Goal: Task Accomplishment & Management: Use online tool/utility

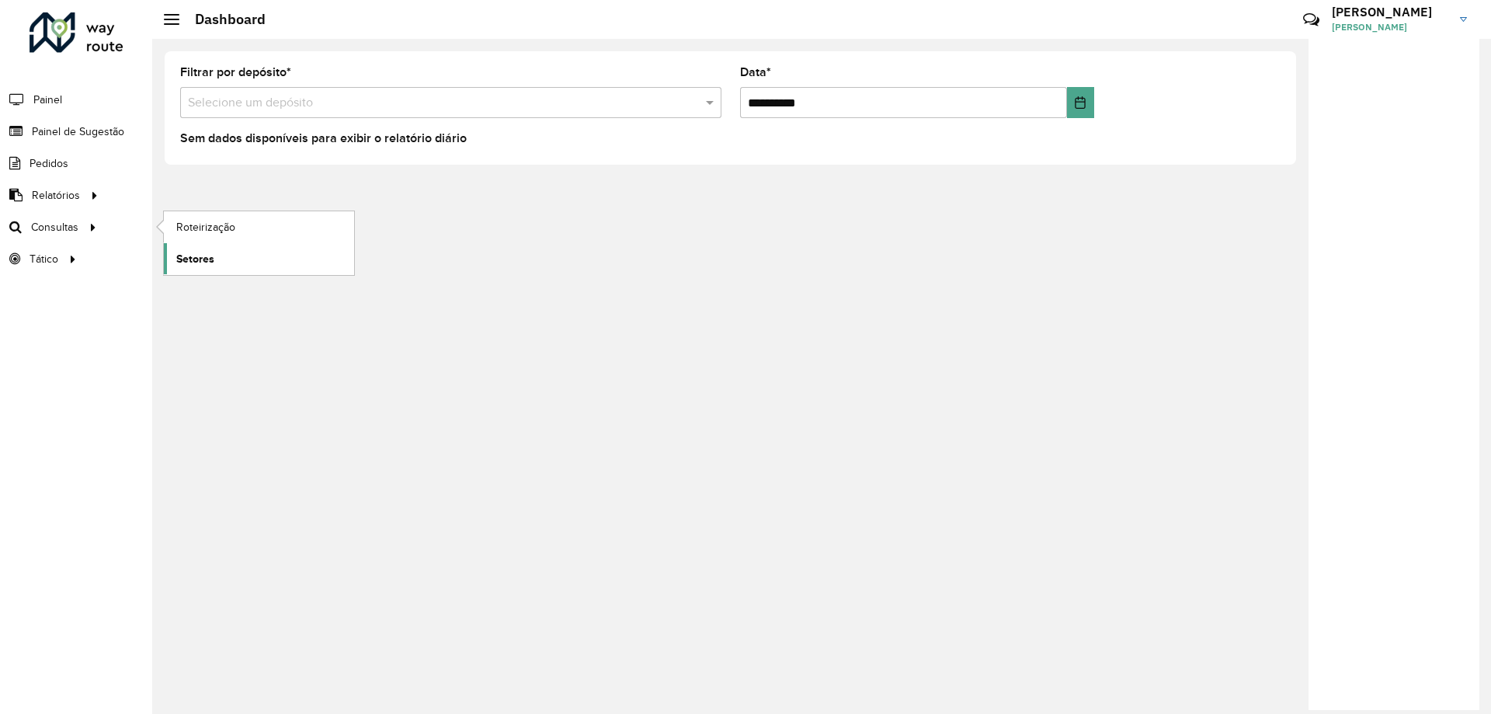
click at [194, 256] on span "Setores" at bounding box center [195, 259] width 38 height 16
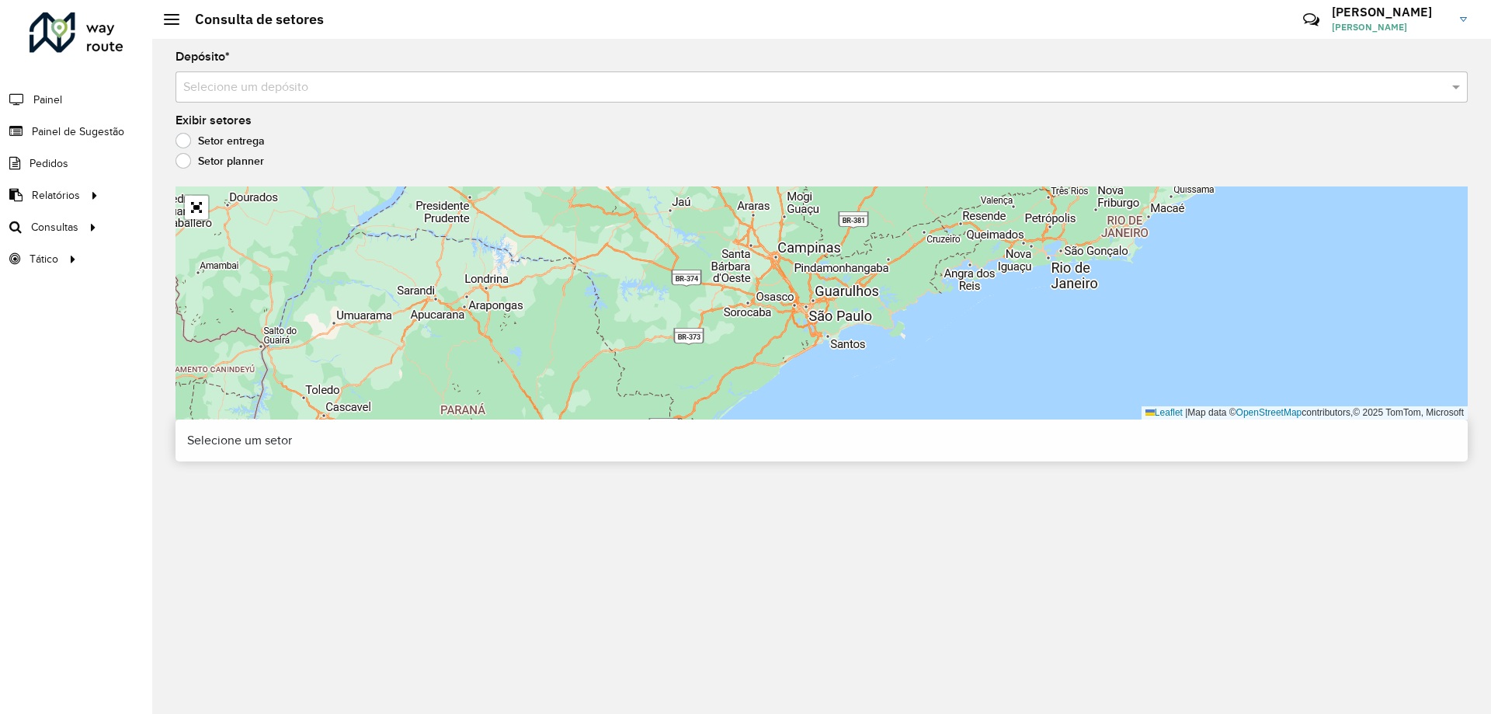
click at [280, 98] on div "Selecione um depósito" at bounding box center [821, 86] width 1292 height 31
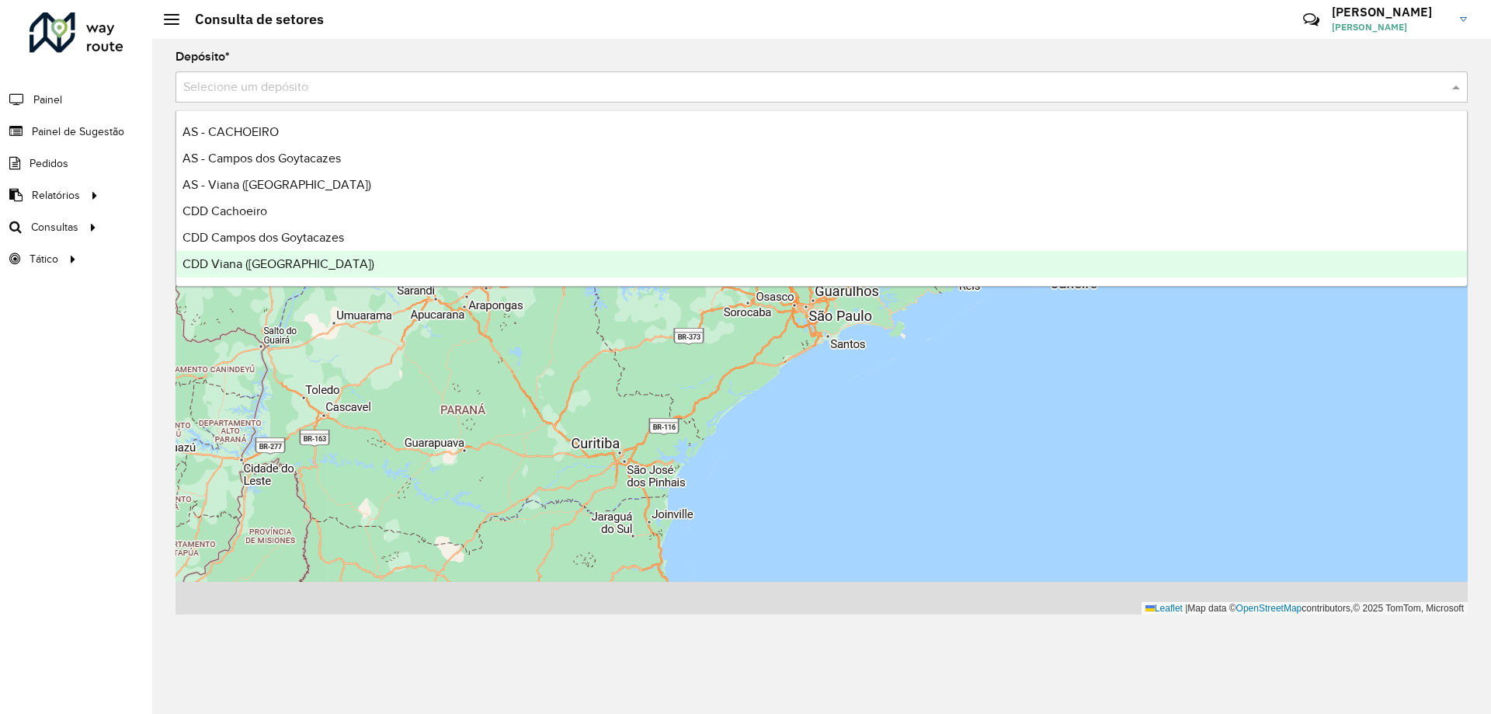
click at [251, 259] on span "CDD Viana ([GEOGRAPHIC_DATA])" at bounding box center [278, 263] width 192 height 13
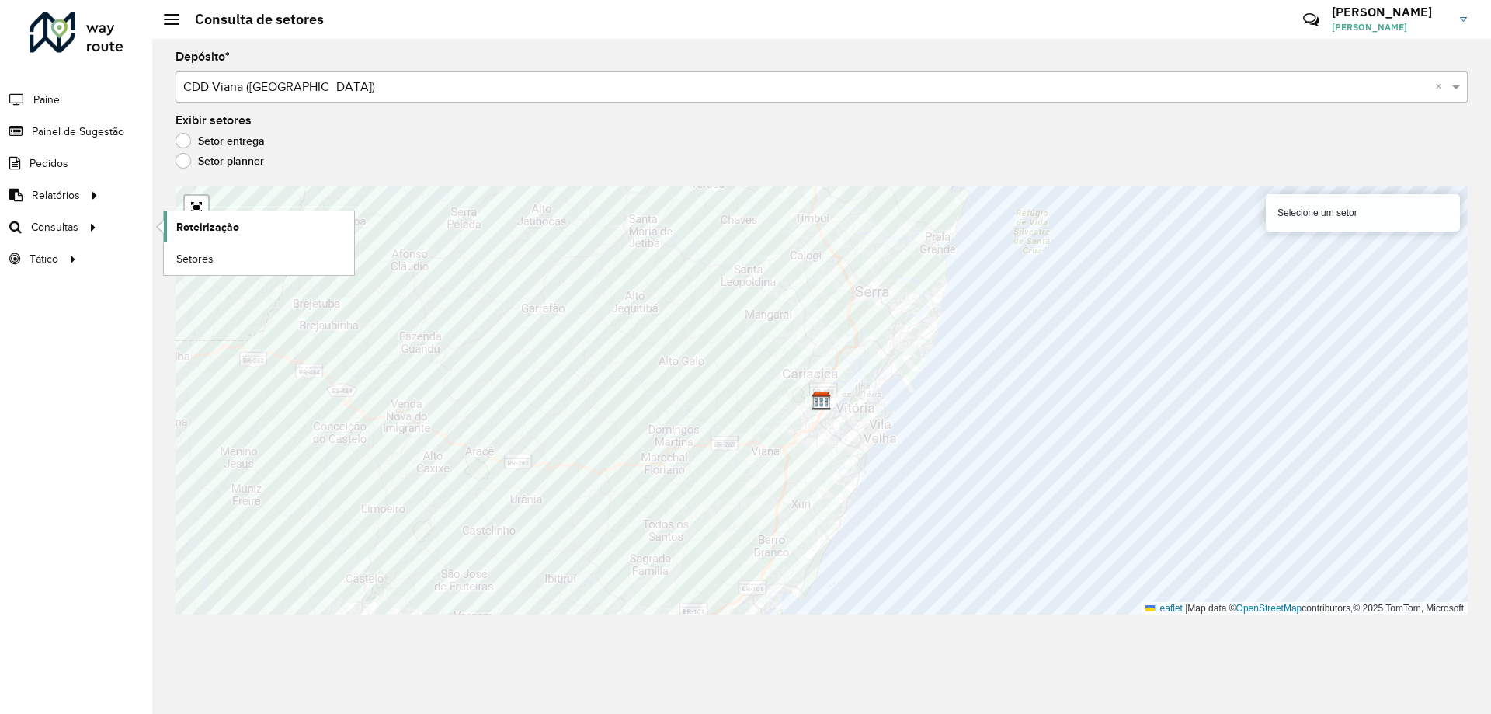
click at [186, 224] on span "Roteirização" at bounding box center [207, 227] width 63 height 16
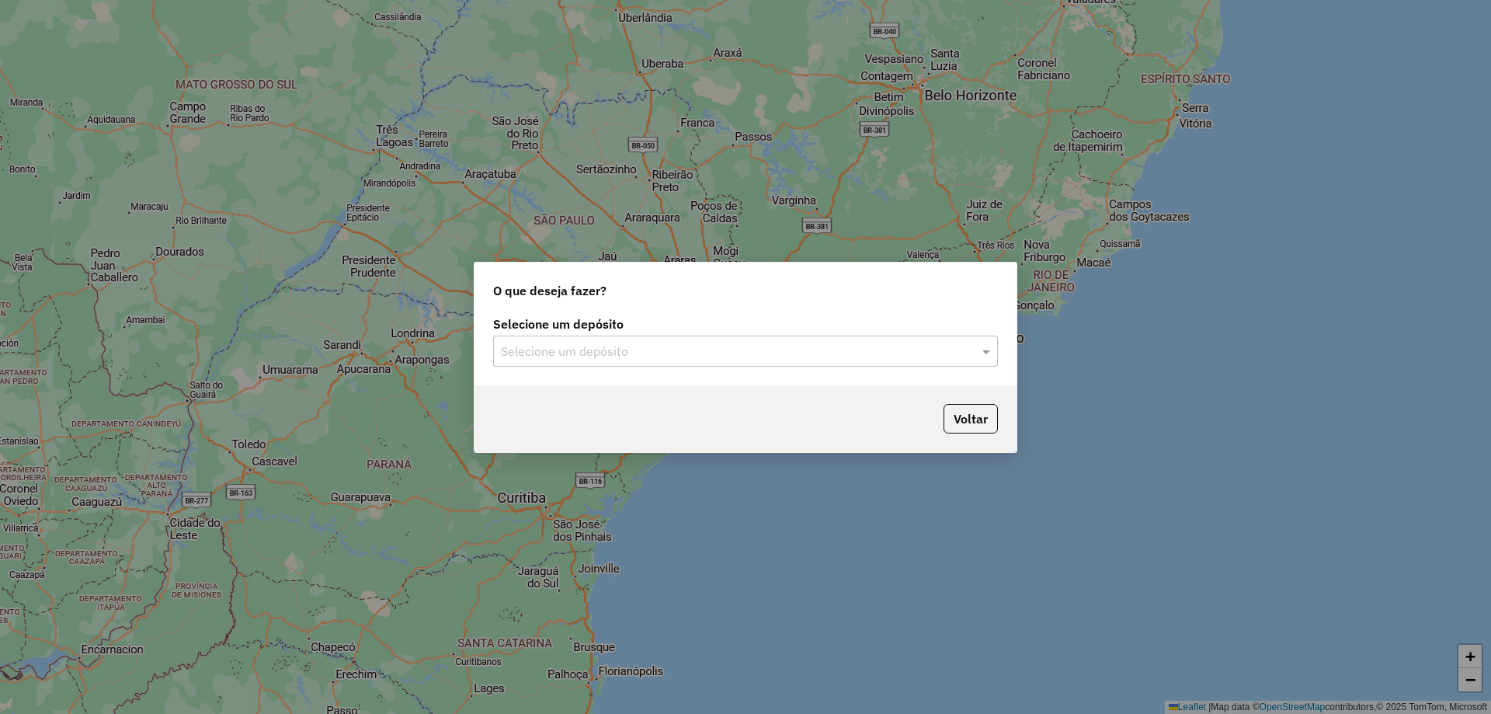
click at [642, 344] on input "text" at bounding box center [730, 351] width 458 height 19
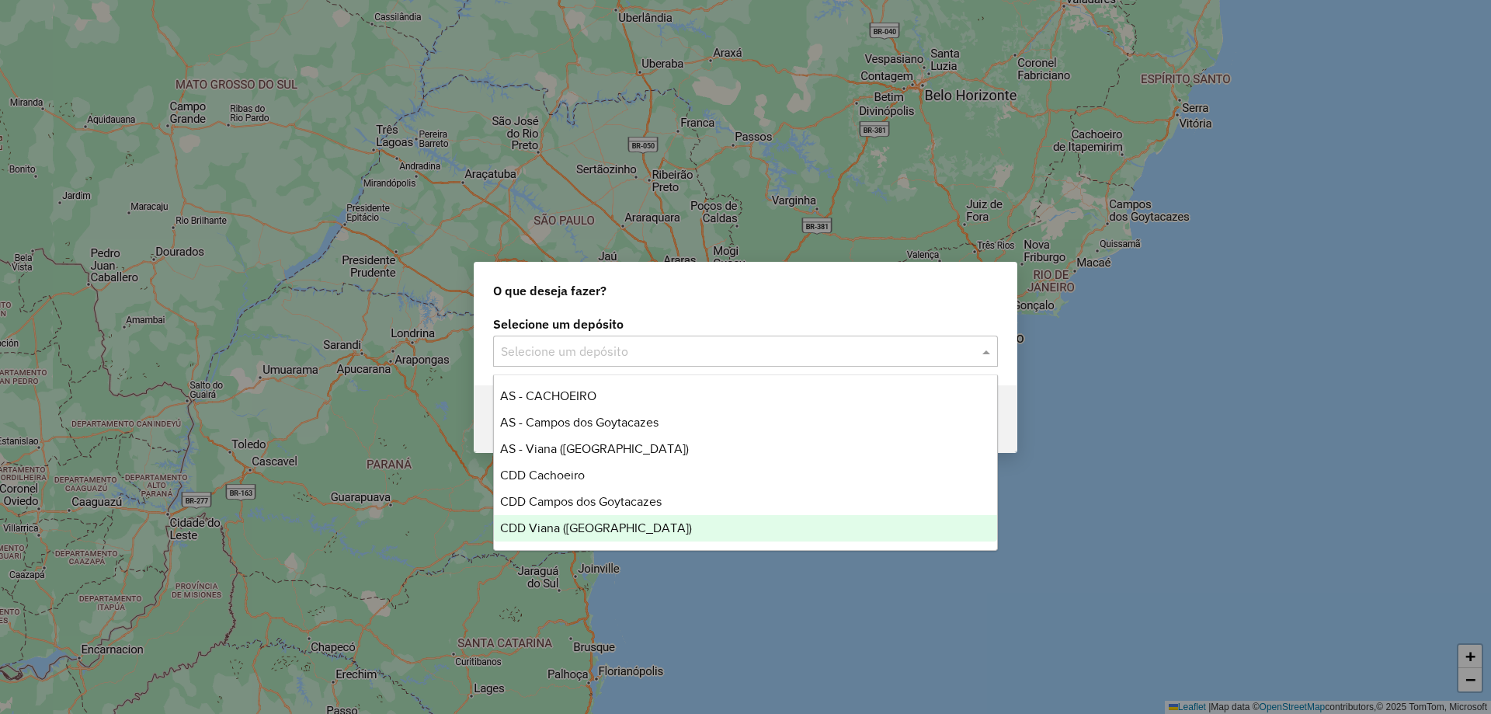
click at [535, 530] on span "CDD Viana ([GEOGRAPHIC_DATA])" at bounding box center [596, 527] width 192 height 13
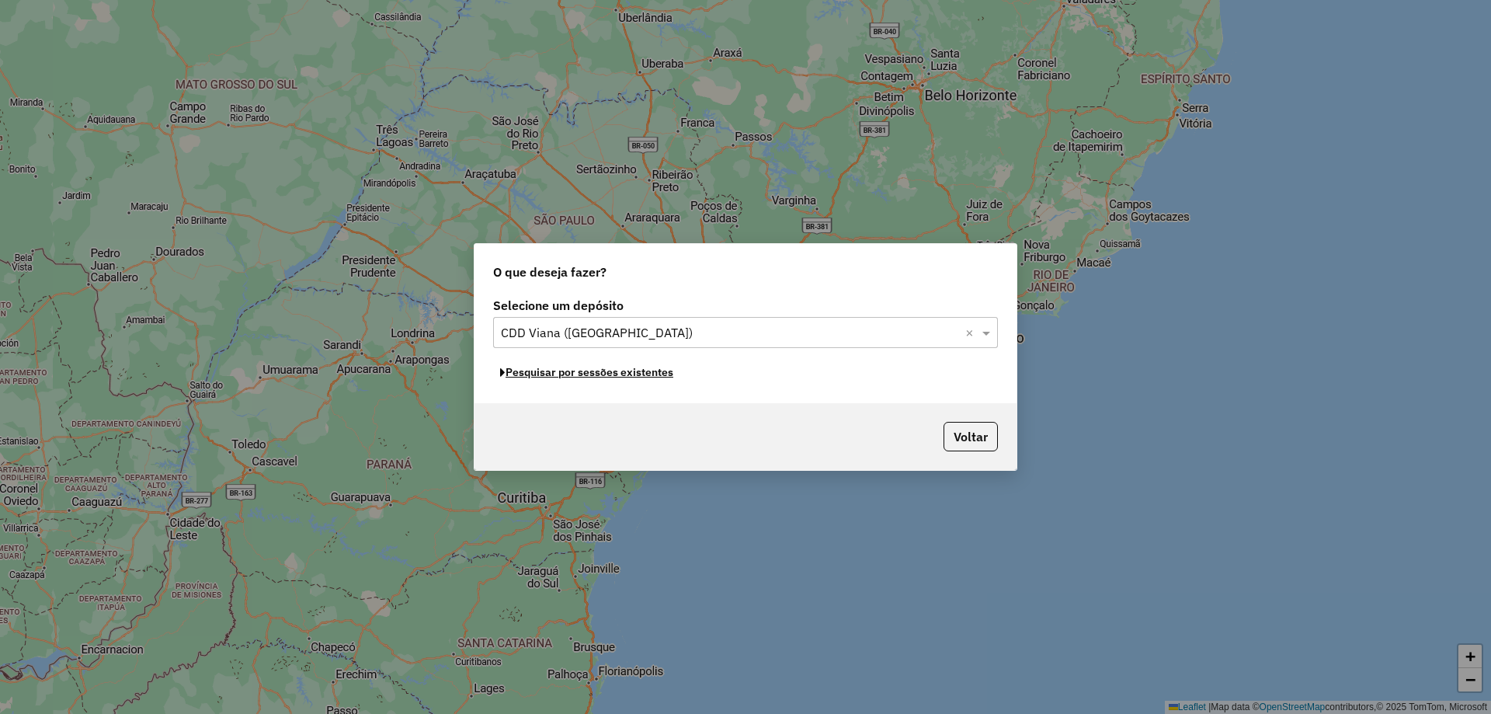
click at [611, 376] on button "Pesquisar por sessões existentes" at bounding box center [586, 372] width 187 height 24
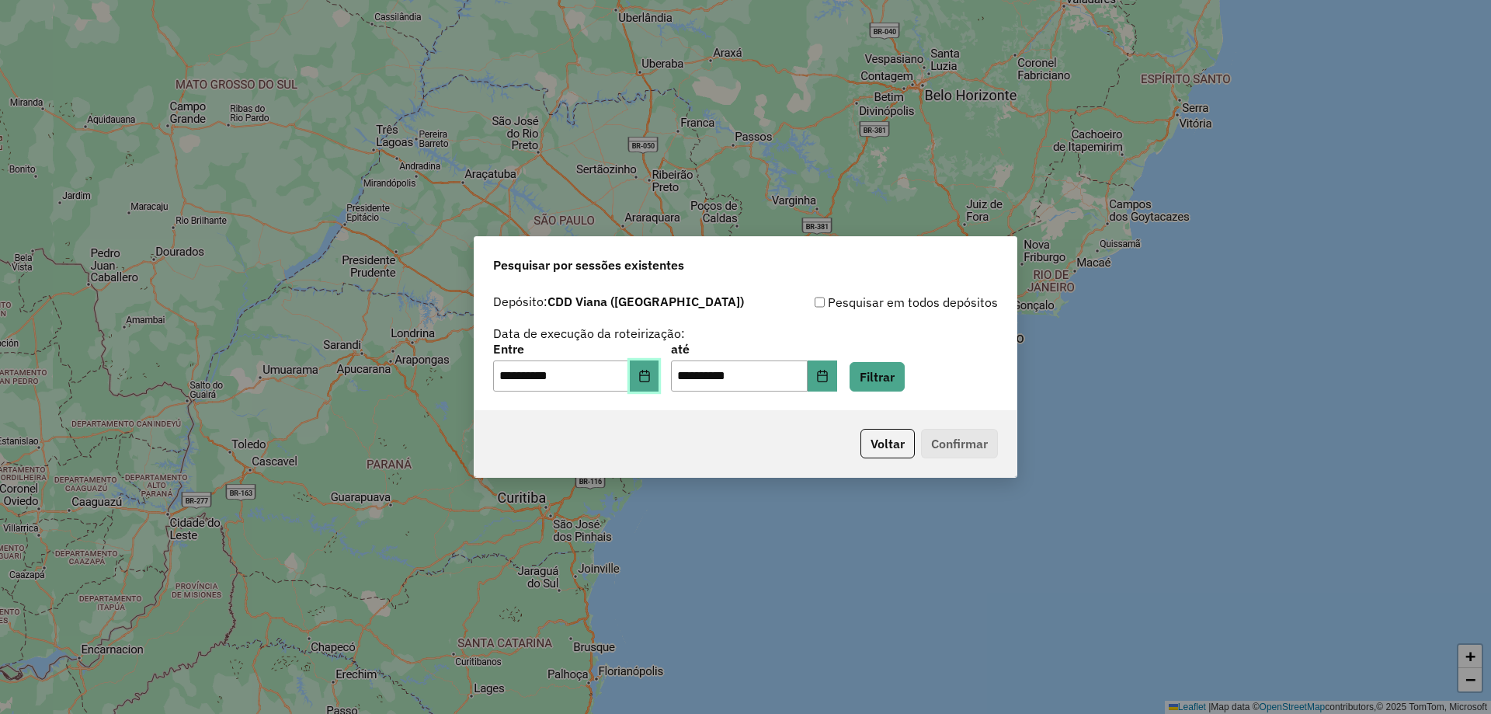
click at [659, 382] on button "Choose Date" at bounding box center [645, 375] width 30 height 31
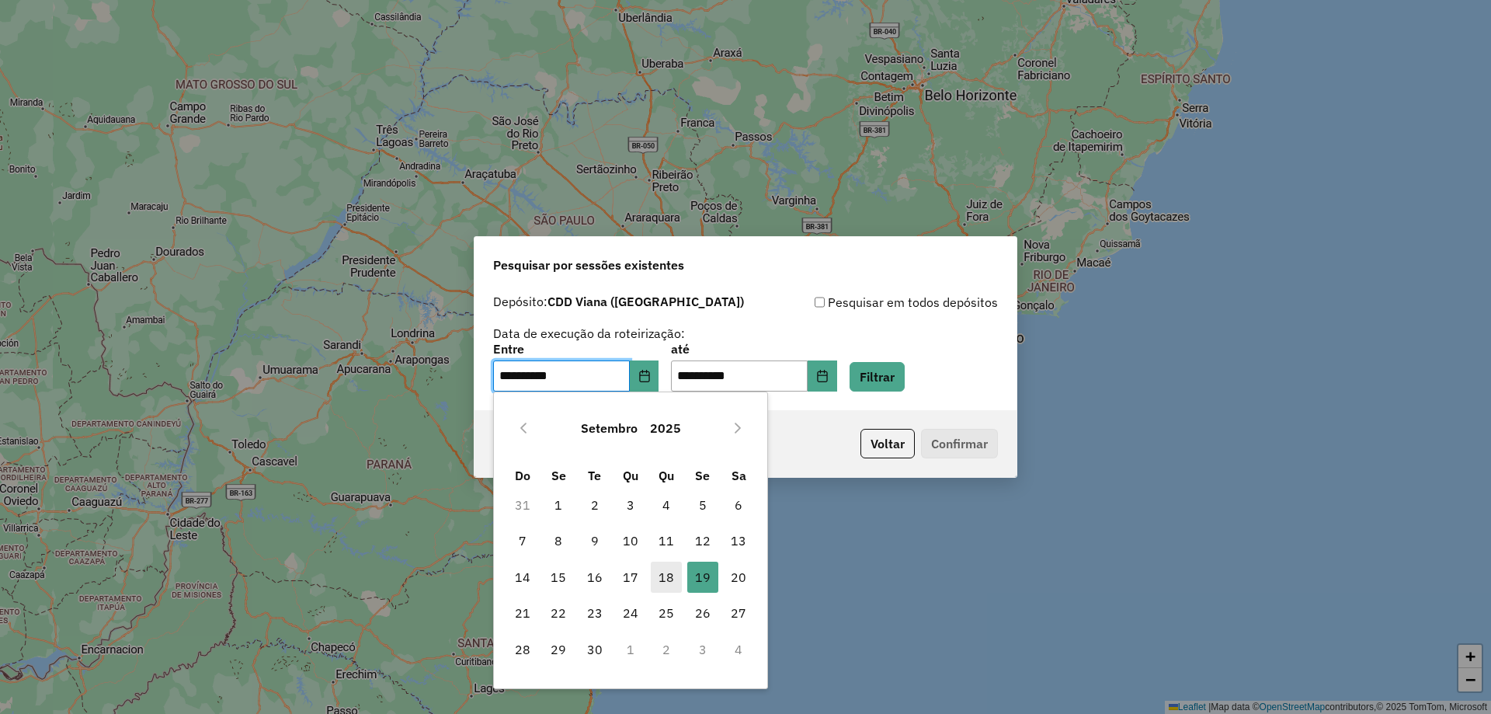
click at [665, 589] on span "18" at bounding box center [666, 576] width 31 height 31
type input "**********"
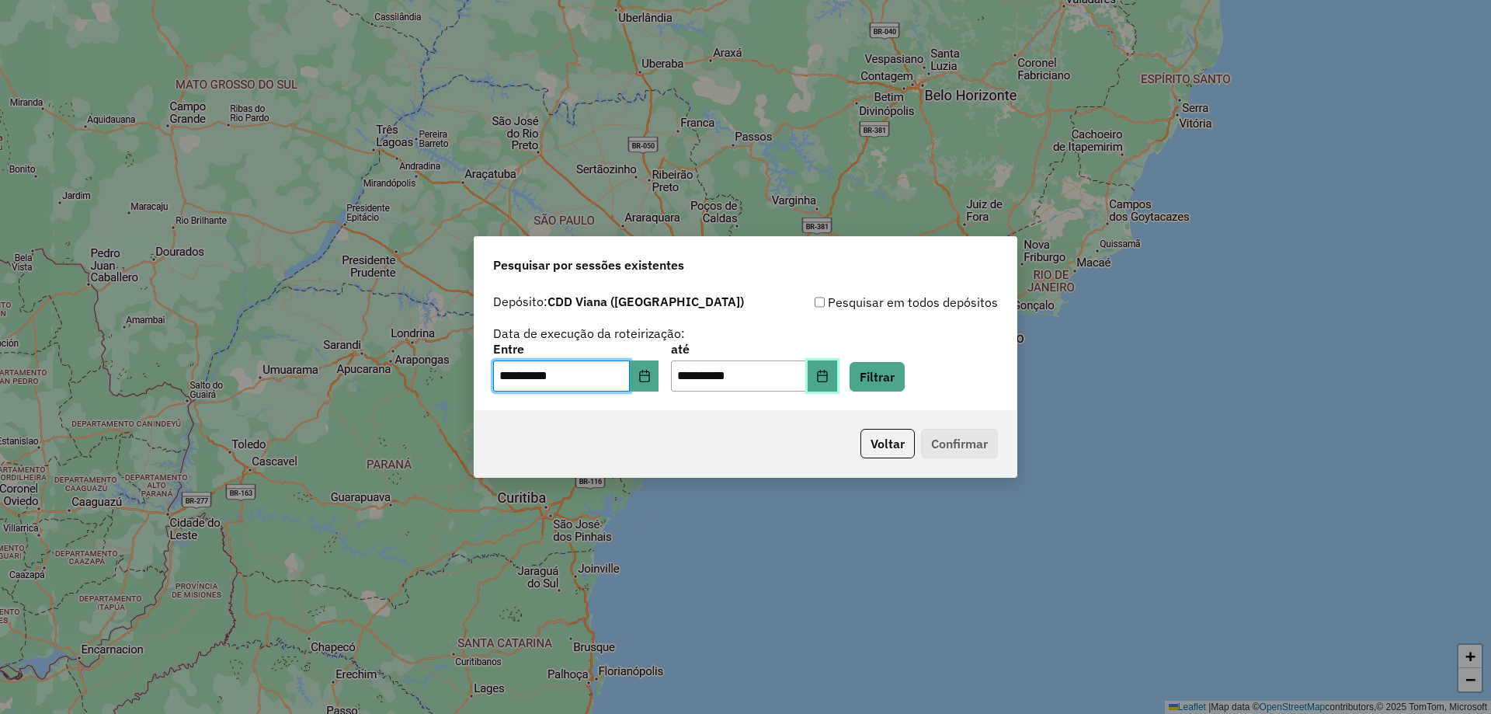
click at [829, 376] on icon "Choose Date" at bounding box center [822, 376] width 12 height 12
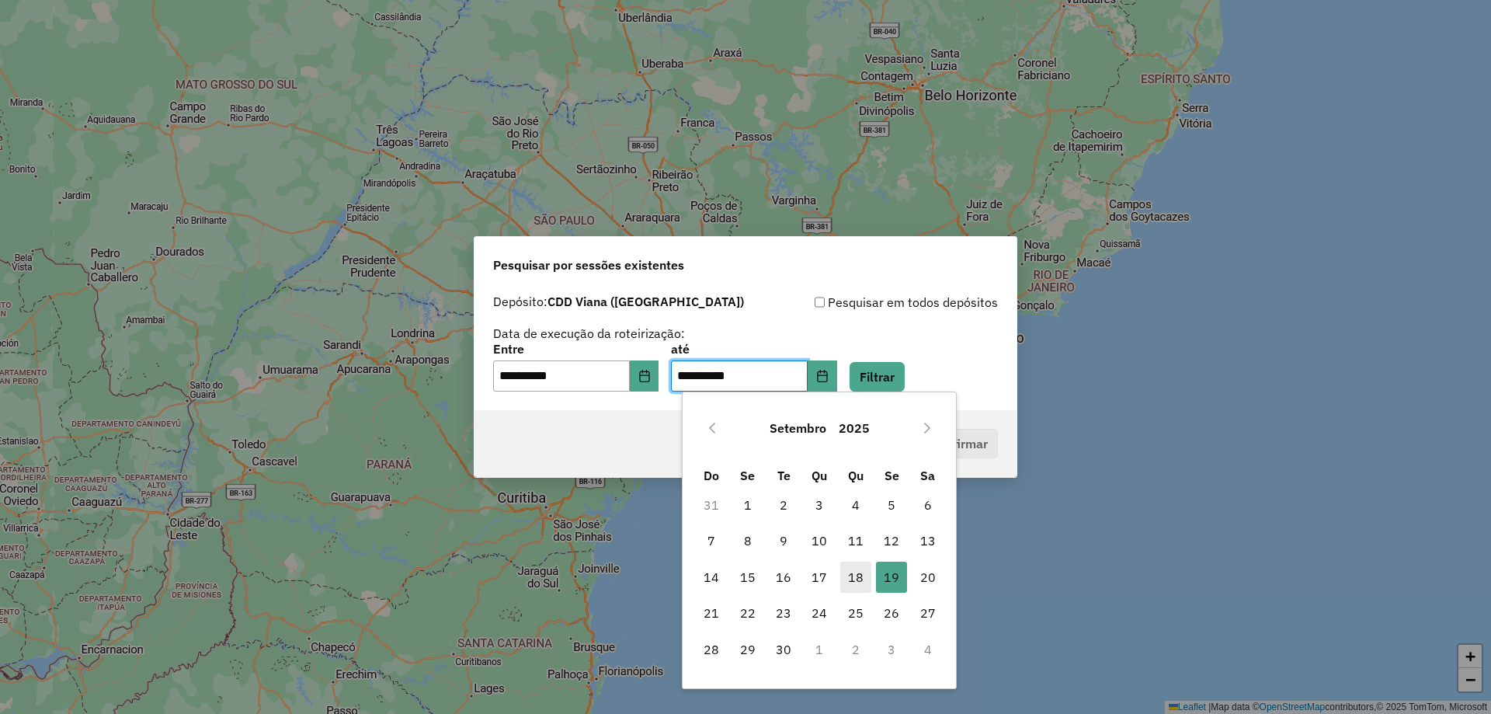
click at [848, 582] on span "18" at bounding box center [855, 576] width 31 height 31
type input "**********"
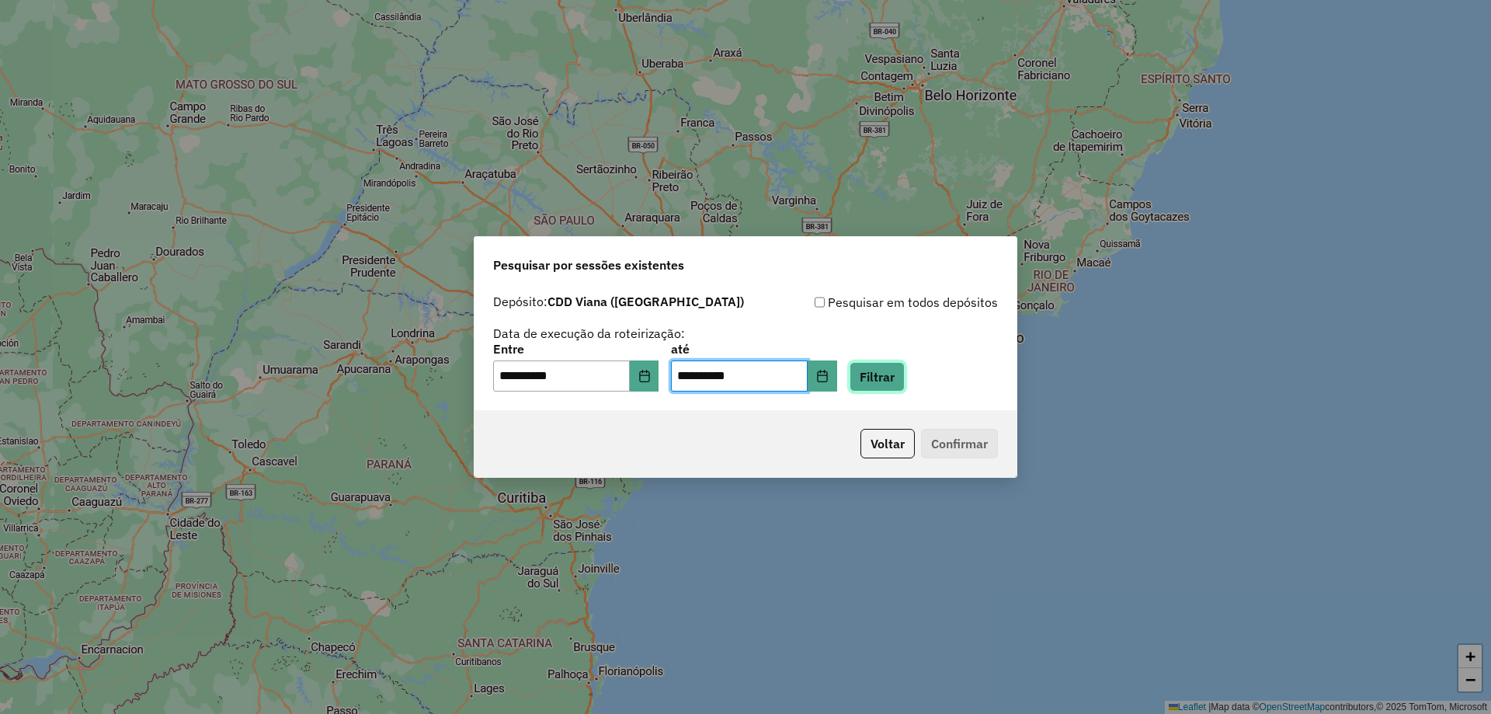
click at [901, 372] on button "Filtrar" at bounding box center [876, 377] width 55 height 30
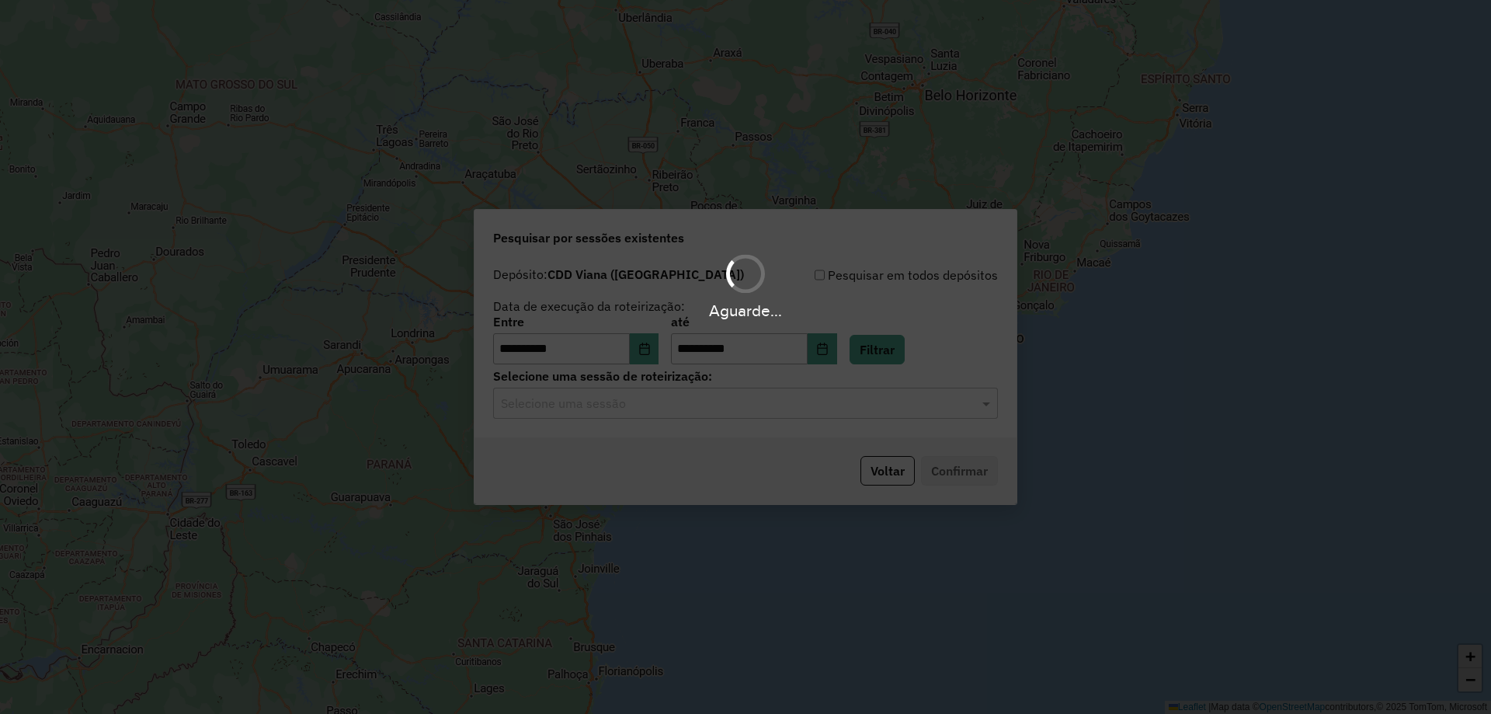
click at [624, 412] on input "text" at bounding box center [730, 403] width 458 height 19
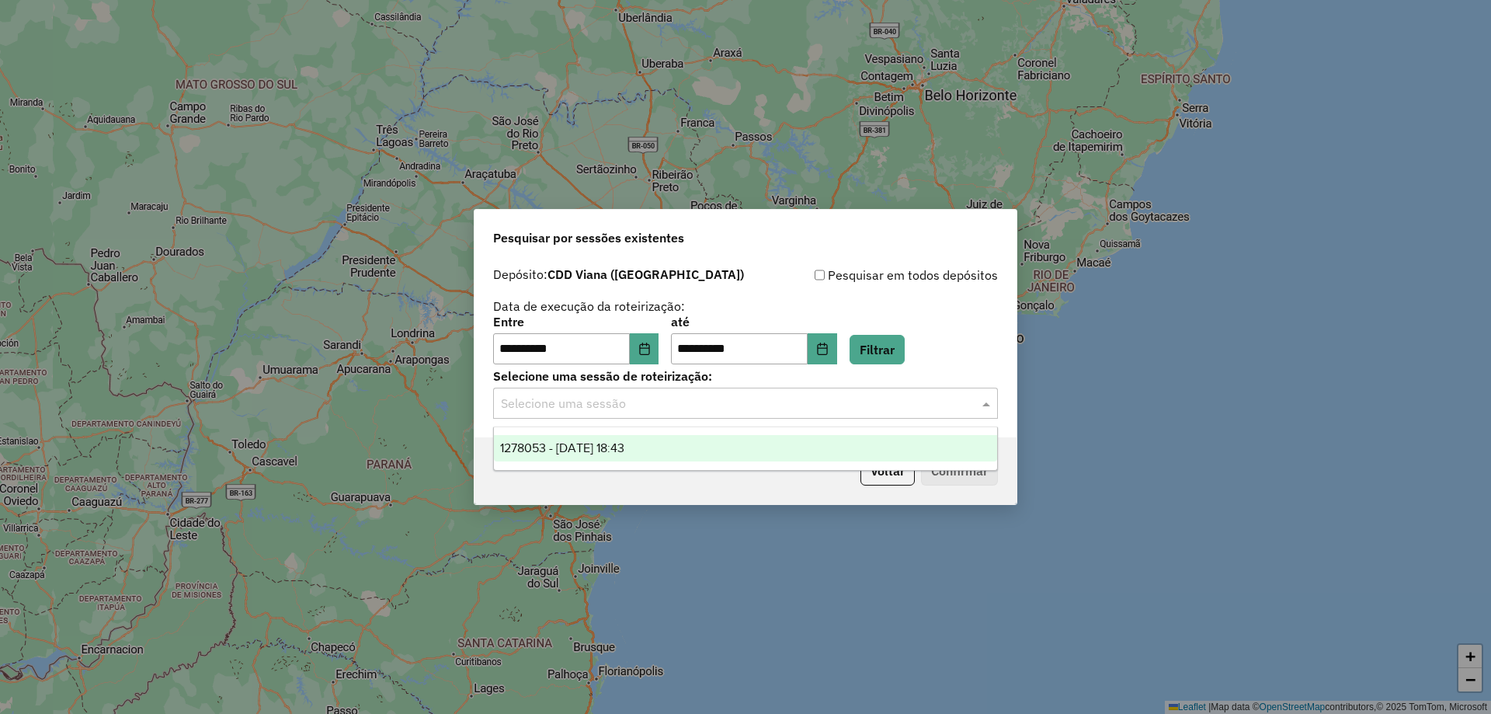
click at [586, 448] on span "1278053 - [DATE] 18:43" at bounding box center [562, 447] width 124 height 13
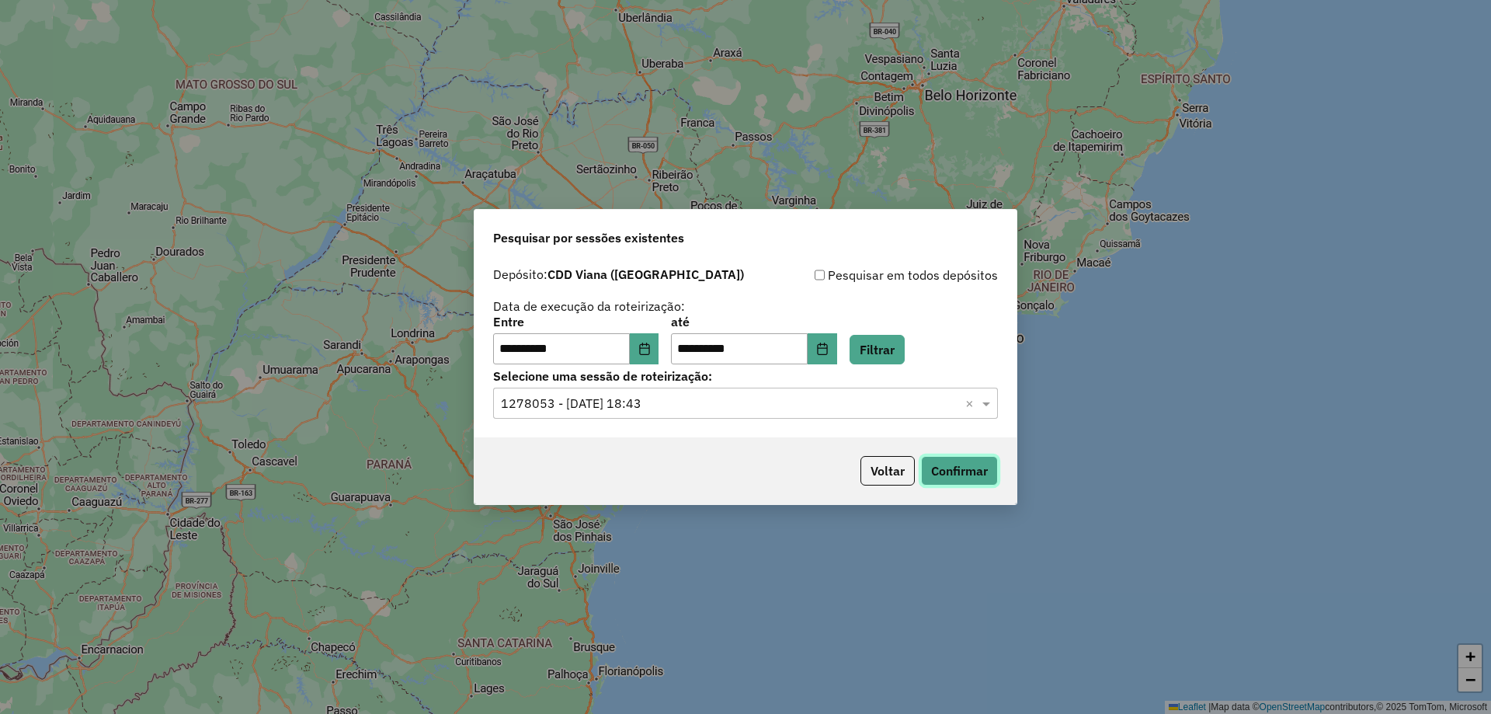
click at [974, 481] on button "Confirmar" at bounding box center [959, 471] width 77 height 30
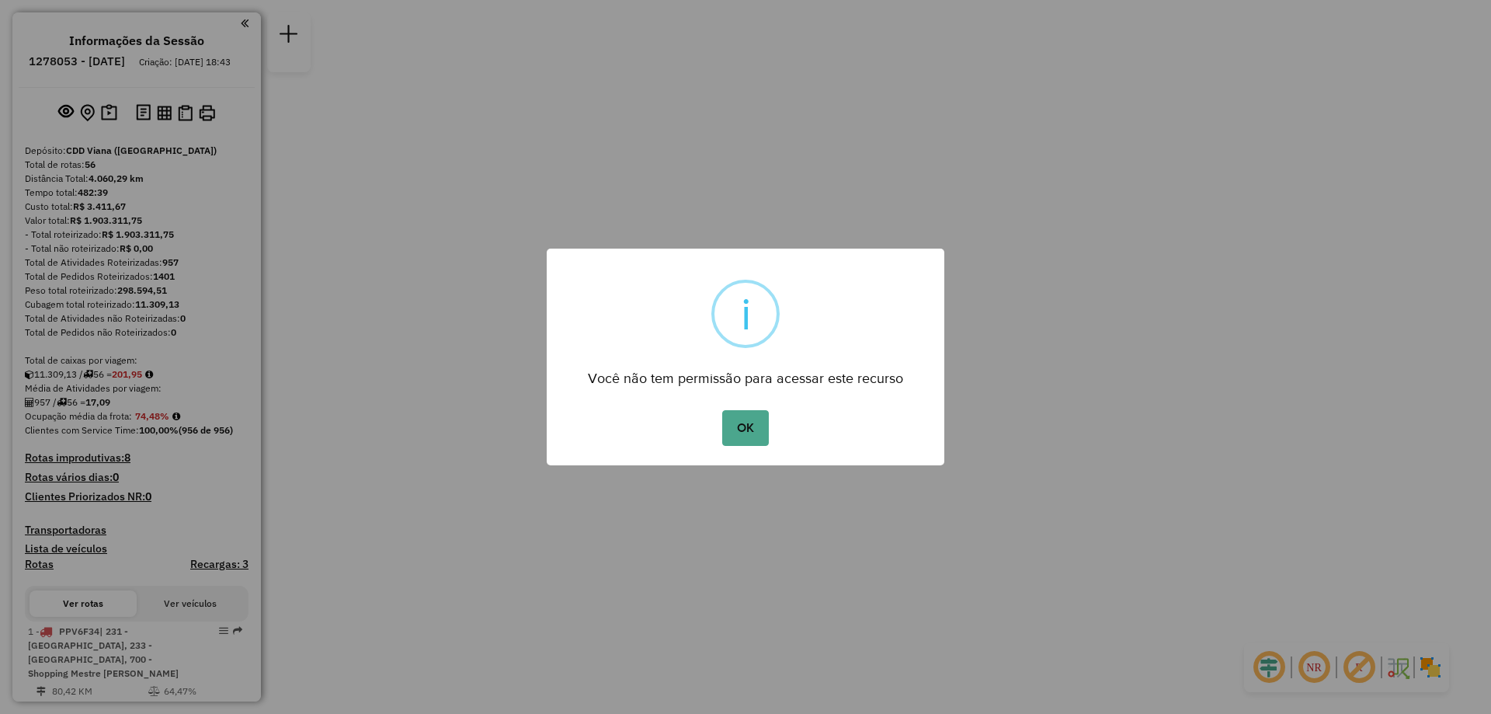
click at [722, 410] on button "OK" at bounding box center [745, 428] width 46 height 36
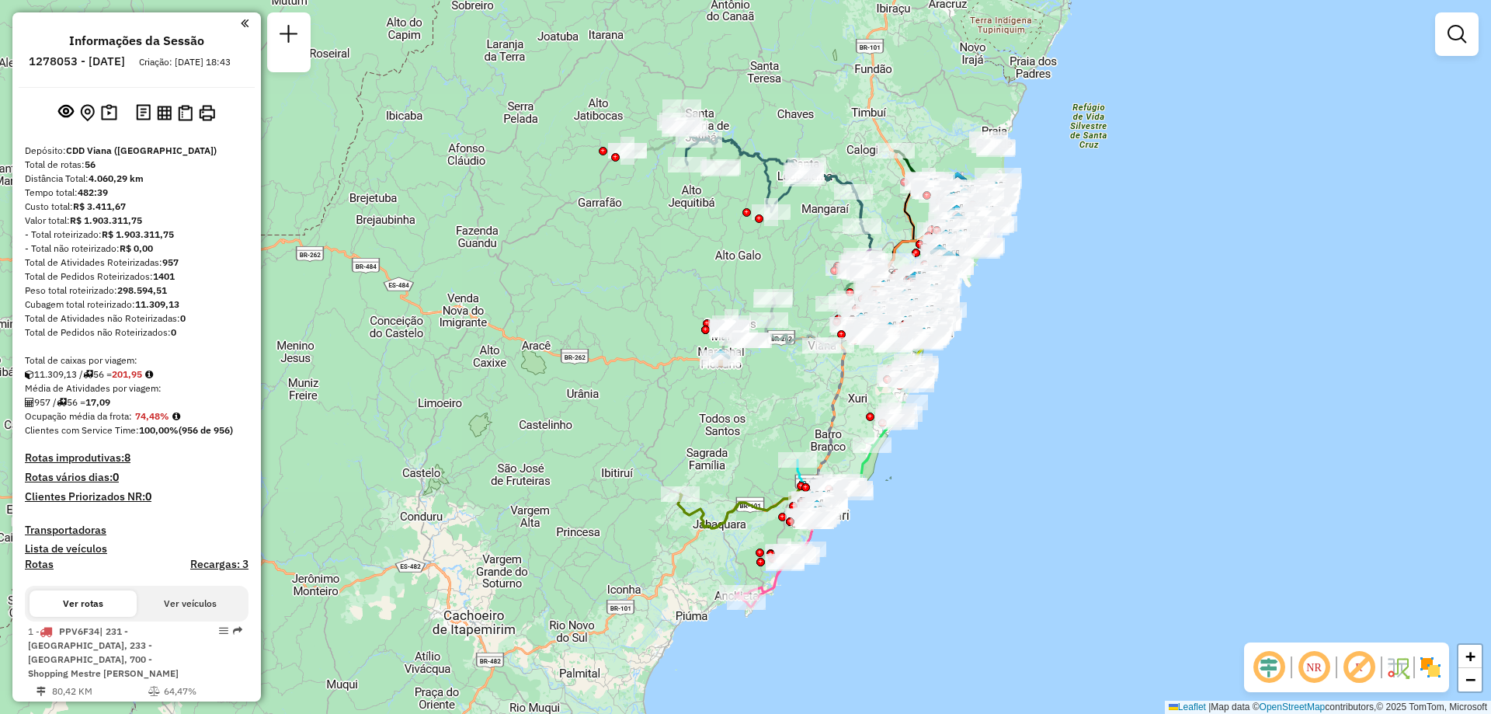
drag, startPoint x: 450, startPoint y: 298, endPoint x: 583, endPoint y: 237, distance: 146.3
click at [583, 237] on div "Janela de atendimento Grade de atendimento Capacidade Transportadoras Veículos …" at bounding box center [745, 357] width 1491 height 714
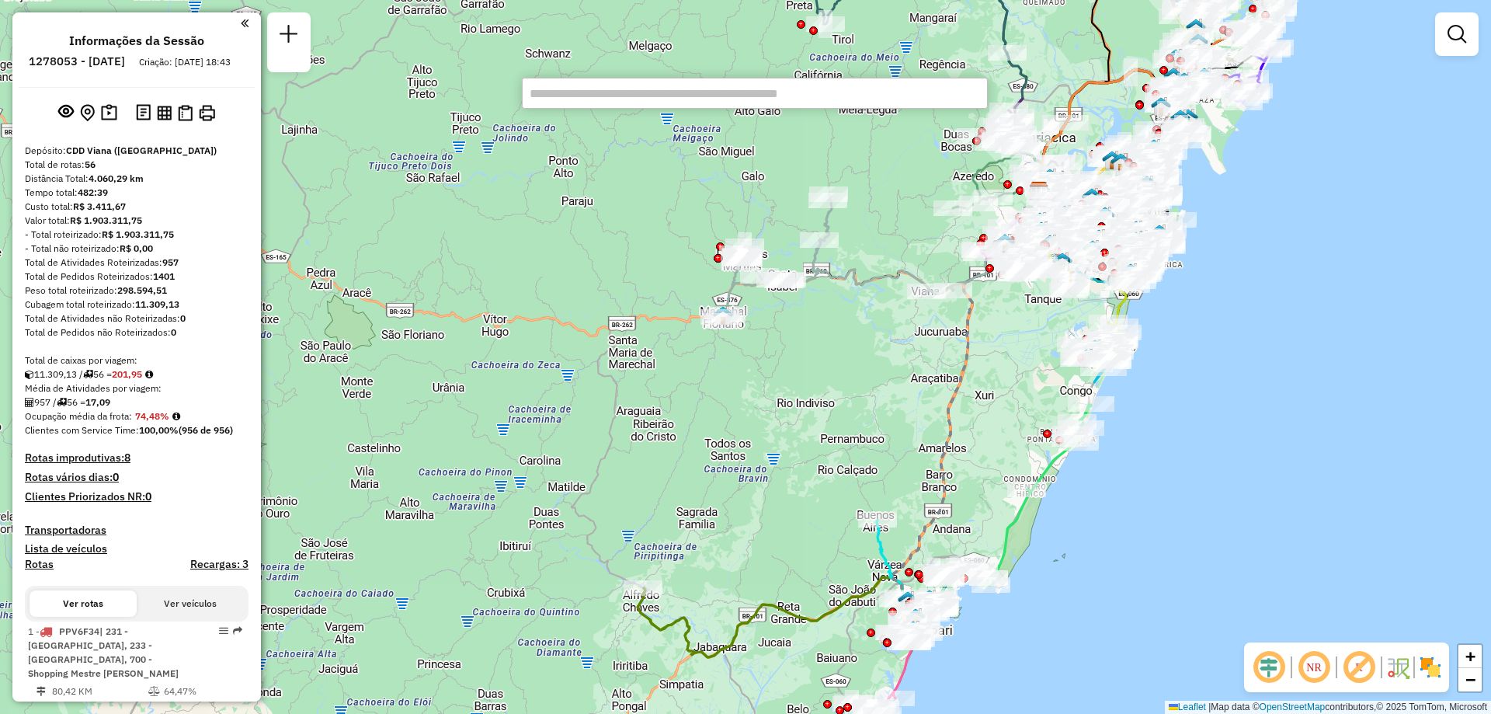
paste input "*****"
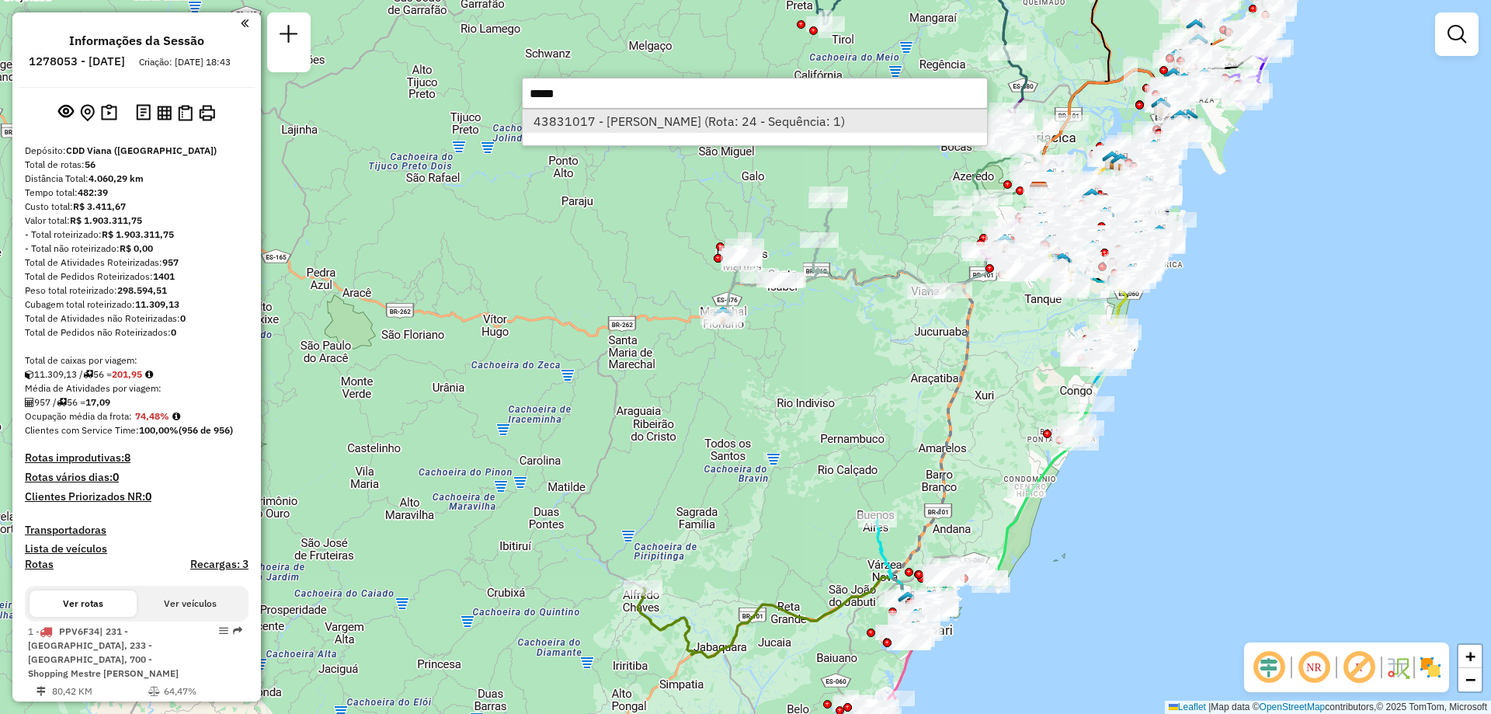
type input "*****"
click at [603, 116] on li "43831017 - JEFERSON FREGONASSE (Rota: 24 - Sequência: 1)" at bounding box center [755, 120] width 464 height 23
select select "**********"
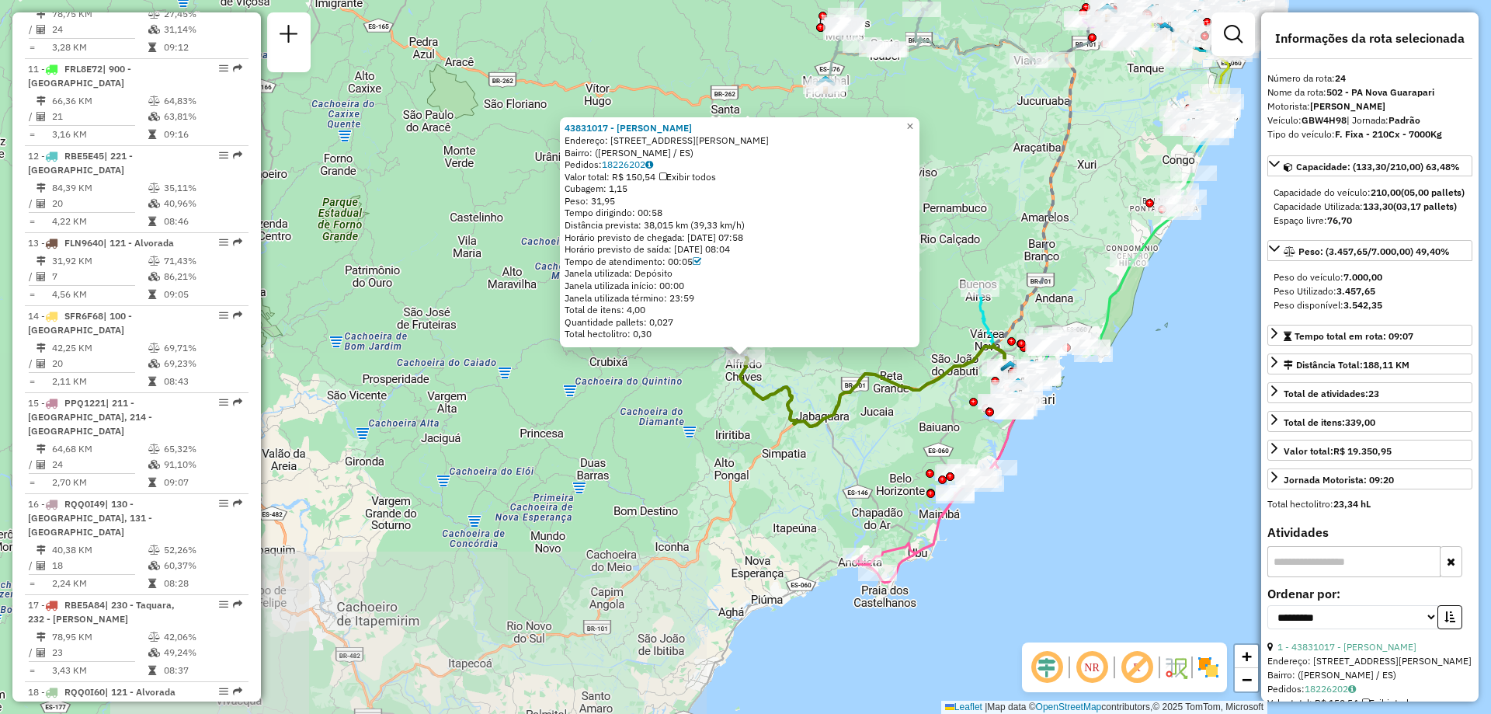
scroll to position [2707, 0]
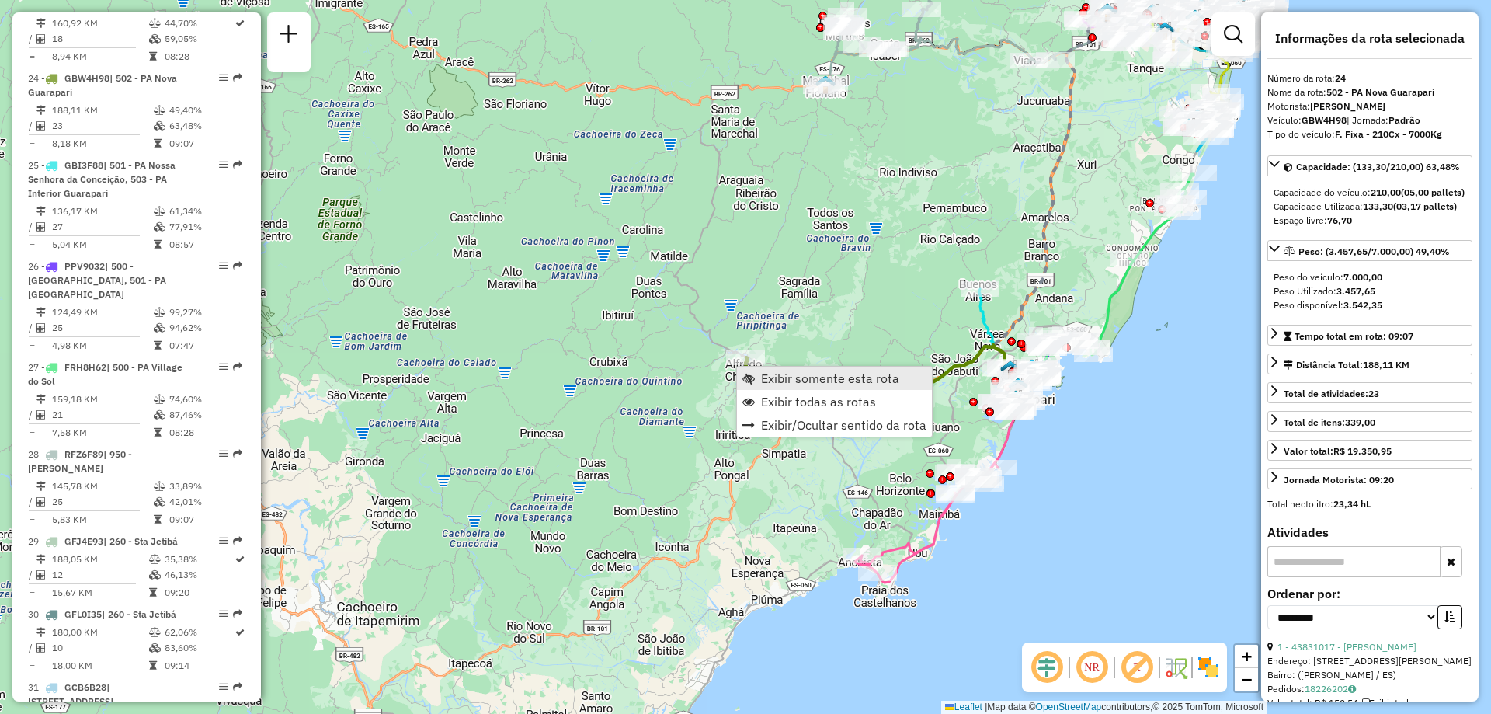
click at [790, 382] on span "Exibir somente esta rota" at bounding box center [830, 378] width 138 height 12
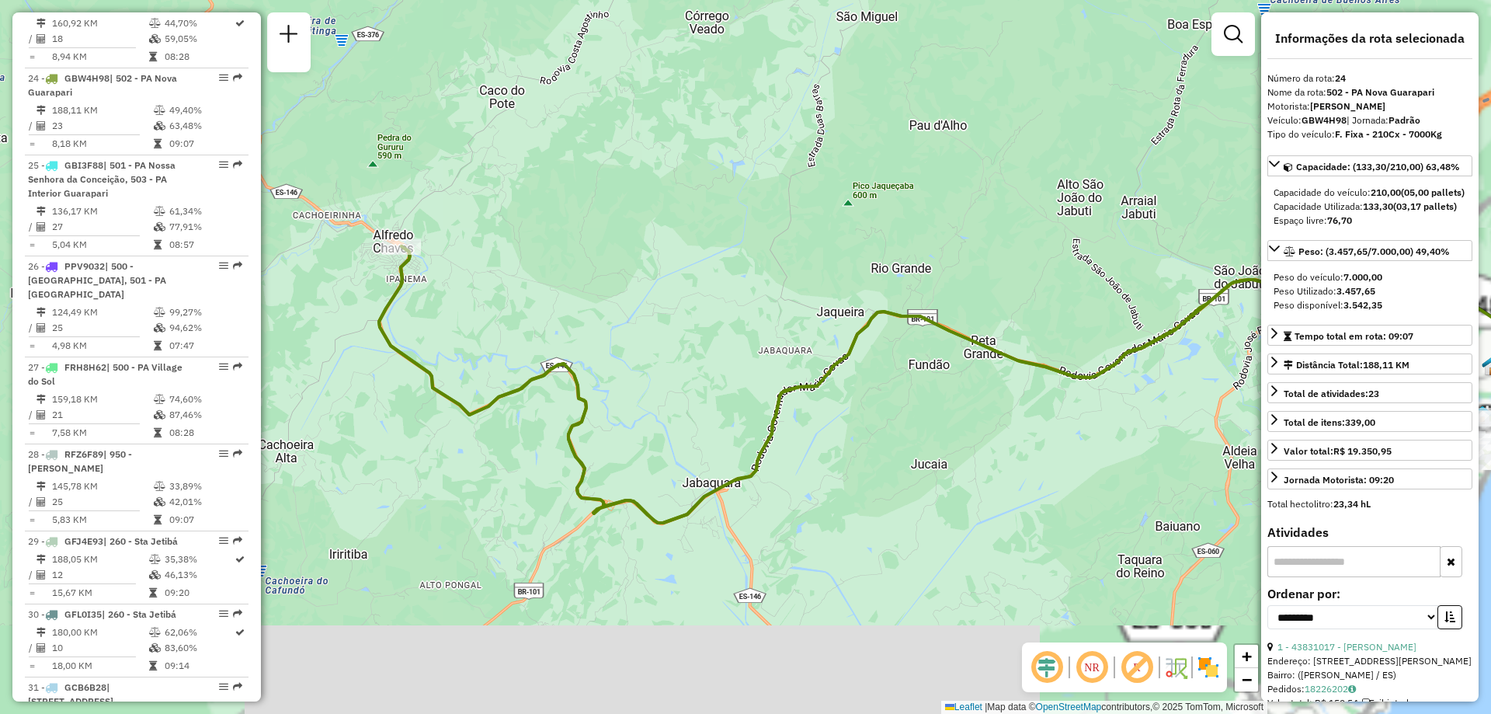
drag, startPoint x: 687, startPoint y: 527, endPoint x: 596, endPoint y: 301, distance: 243.5
click at [596, 301] on div "Janela de atendimento Grade de atendimento Capacidade Transportadoras Veículos …" at bounding box center [745, 357] width 1491 height 714
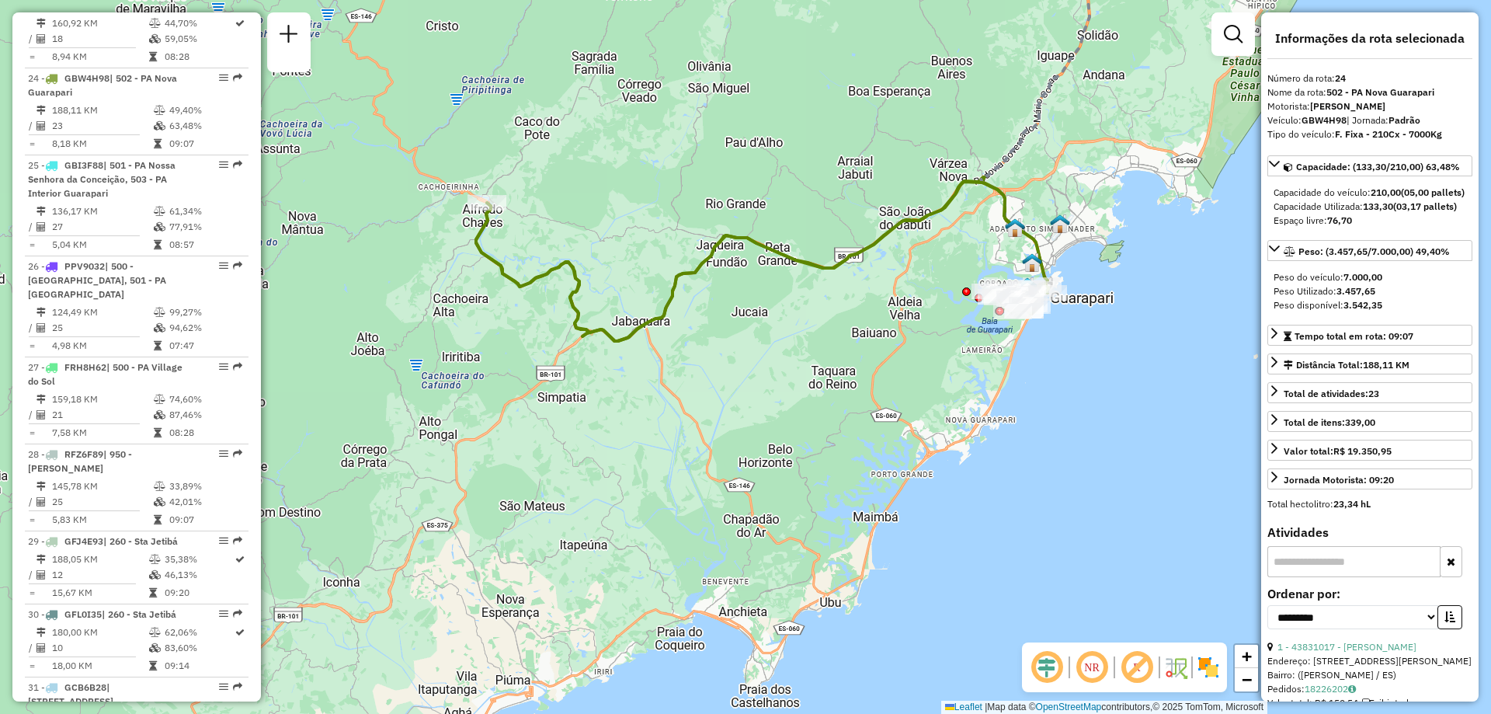
drag, startPoint x: 629, startPoint y: 270, endPoint x: 587, endPoint y: 201, distance: 80.8
click at [587, 201] on div "Janela de atendimento Grade de atendimento Capacidade Transportadoras Veículos …" at bounding box center [745, 357] width 1491 height 714
